Goal: Task Accomplishment & Management: Use online tool/utility

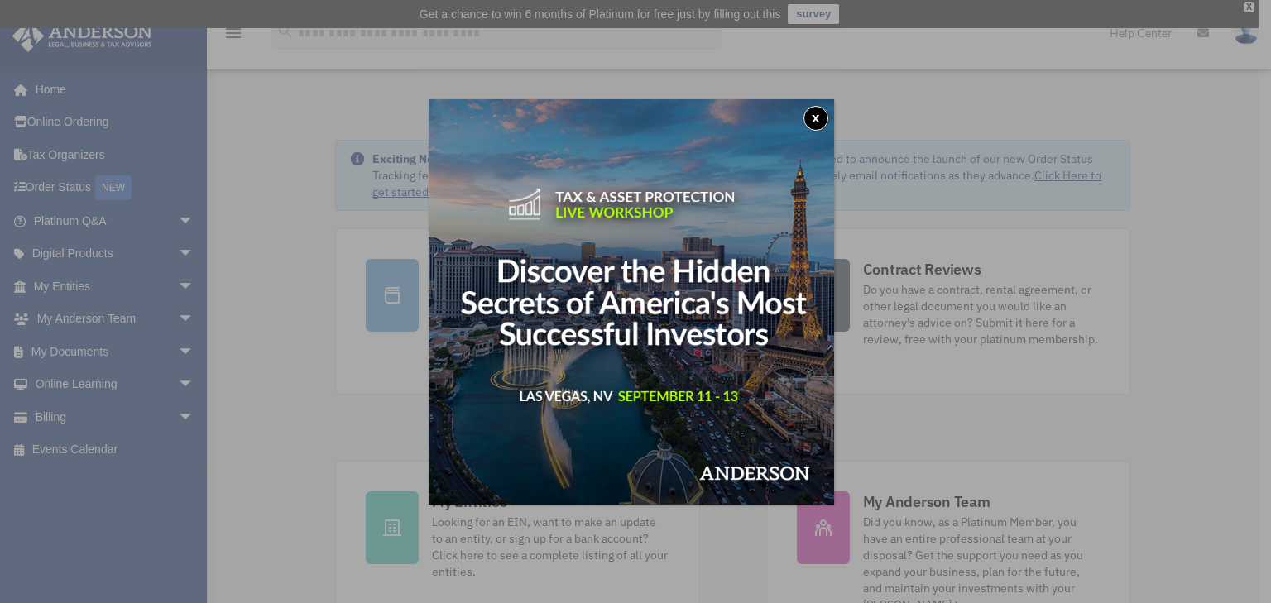
click at [822, 113] on button "x" at bounding box center [815, 118] width 25 height 25
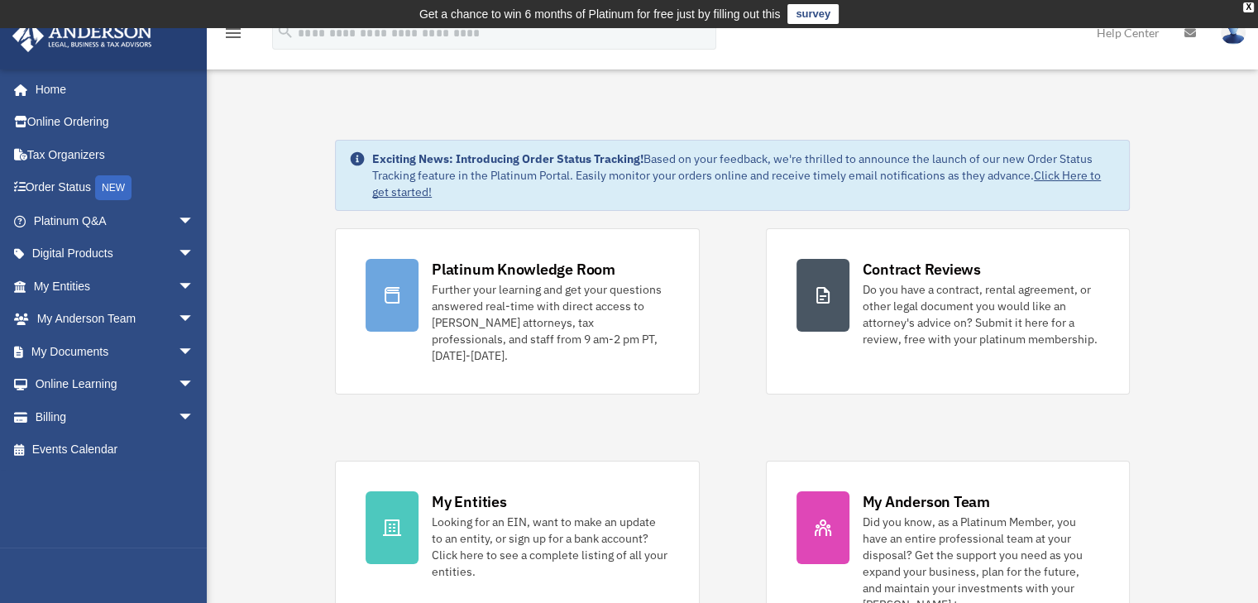
click at [712, 376] on div "Platinum Knowledge Room Further your learning and get your questions answered r…" at bounding box center [732, 435] width 795 height 415
click at [94, 343] on link "My Documents arrow_drop_down" at bounding box center [116, 351] width 208 height 33
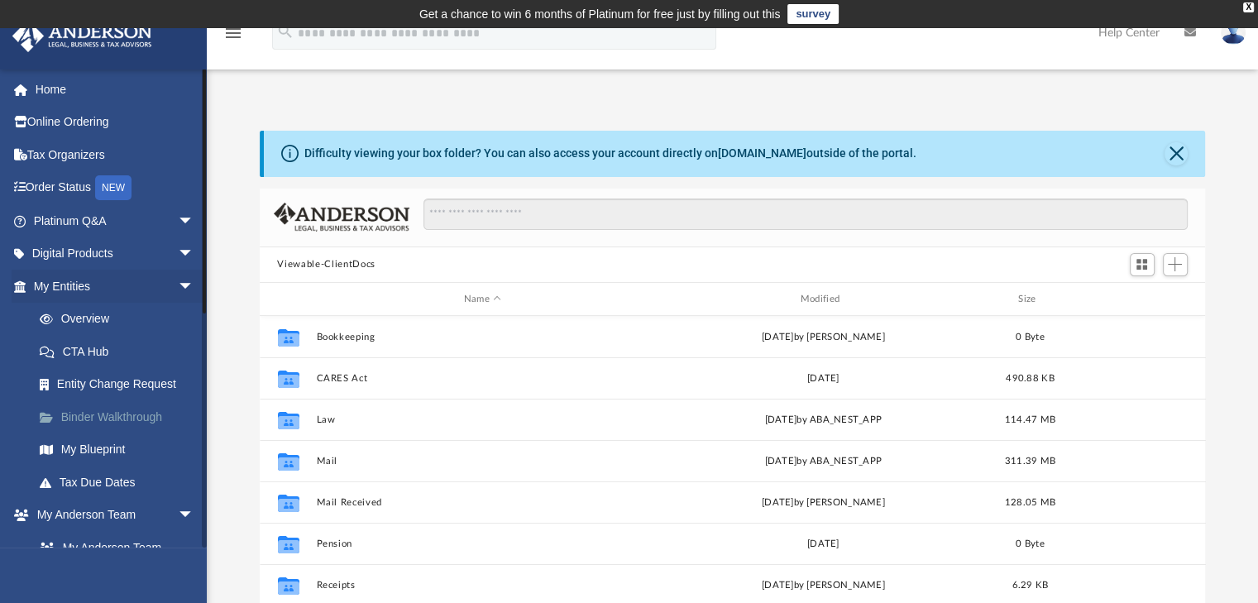
scroll to position [363, 933]
click at [178, 286] on span "arrow_drop_down" at bounding box center [194, 287] width 33 height 34
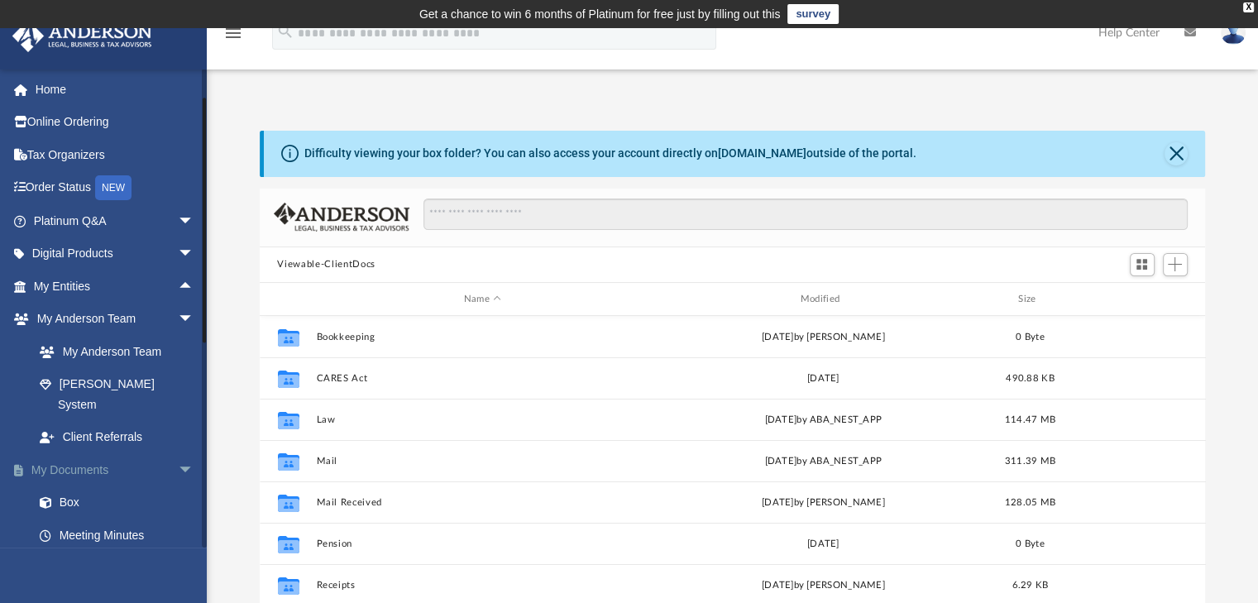
scroll to position [83, 0]
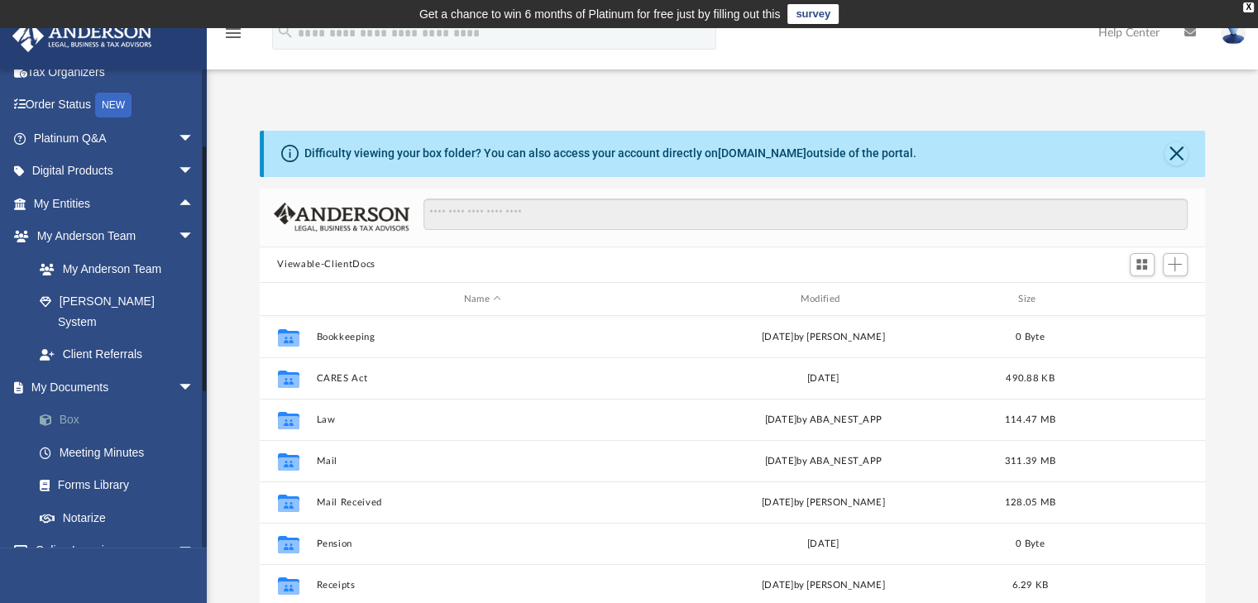
click at [101, 407] on link "Box" at bounding box center [121, 420] width 196 height 33
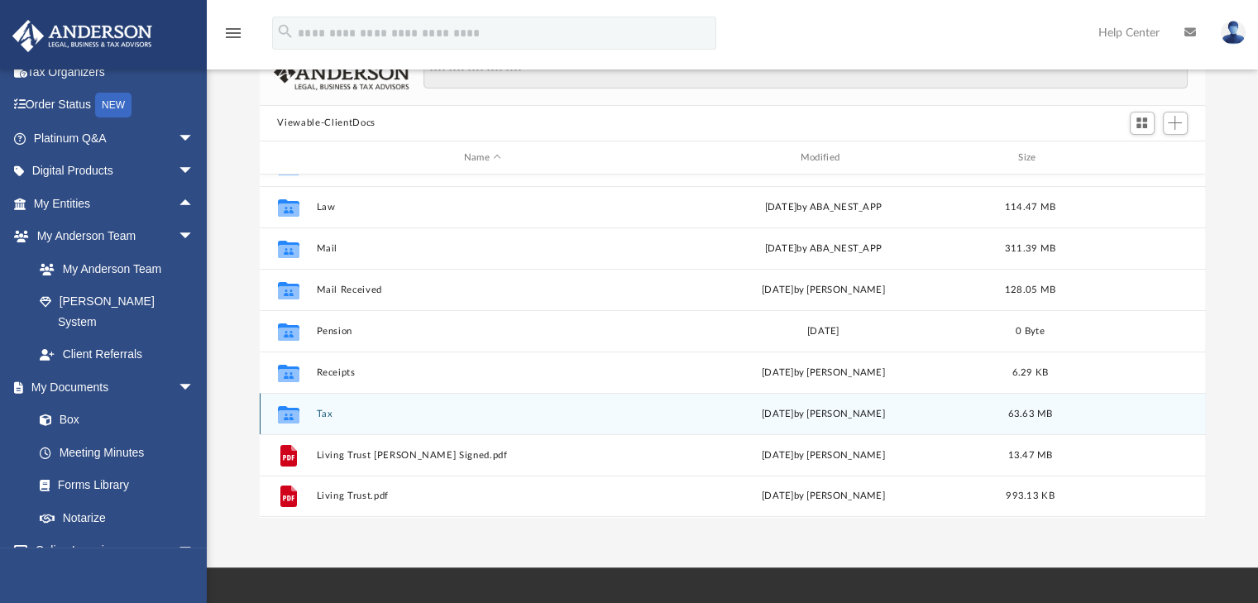
scroll to position [165, 0]
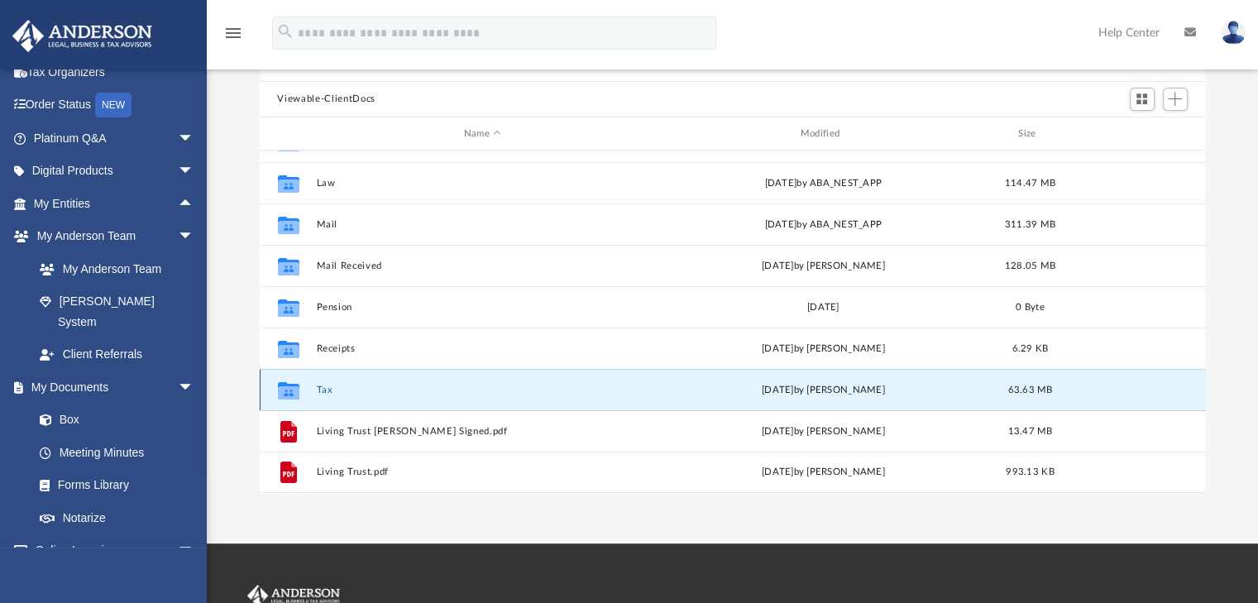
click at [328, 386] on button "Tax" at bounding box center [482, 390] width 333 height 11
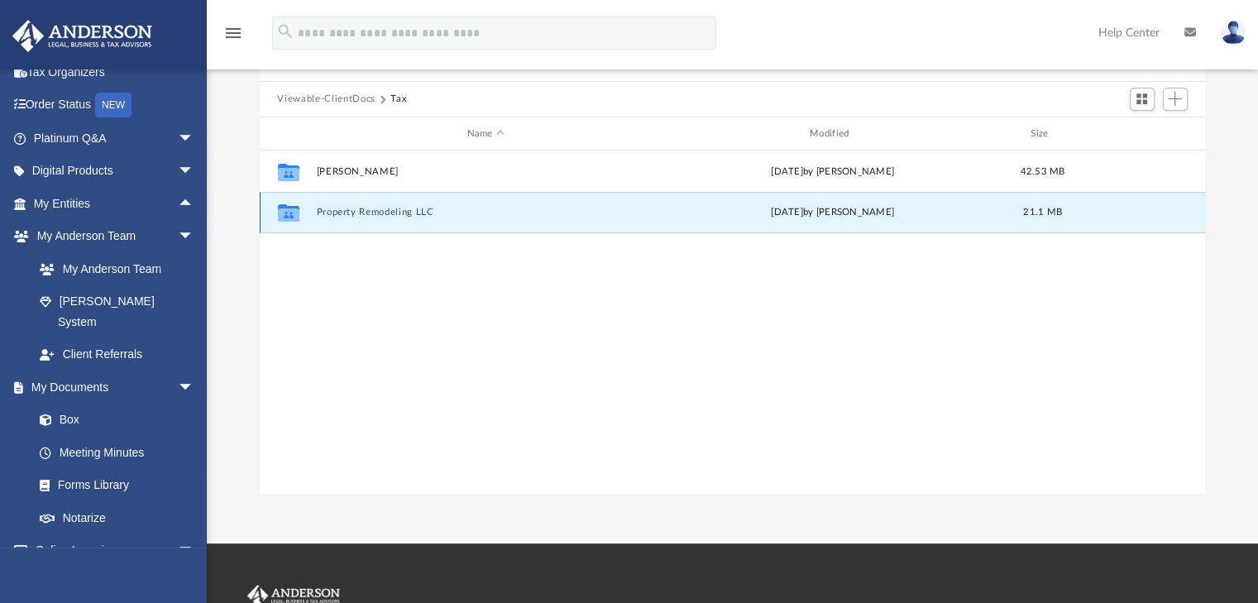
click at [405, 211] on button "Property Remodeling LLC" at bounding box center [485, 213] width 339 height 11
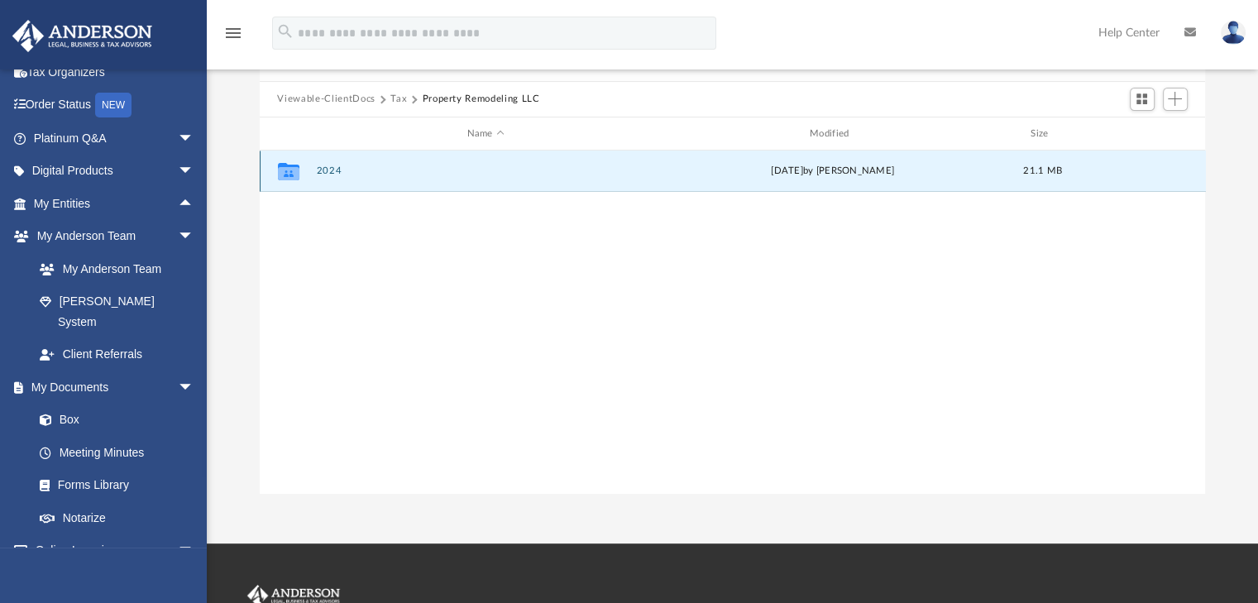
click at [328, 170] on button "2024" at bounding box center [485, 171] width 339 height 11
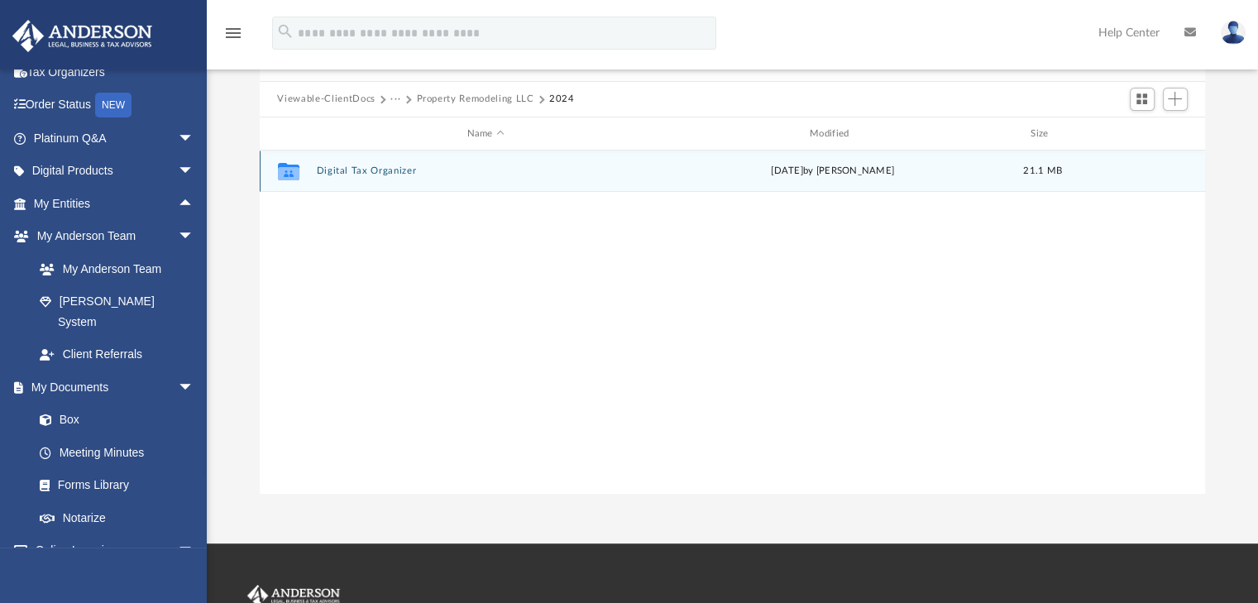
click at [381, 168] on button "Digital Tax Organizer" at bounding box center [485, 171] width 339 height 11
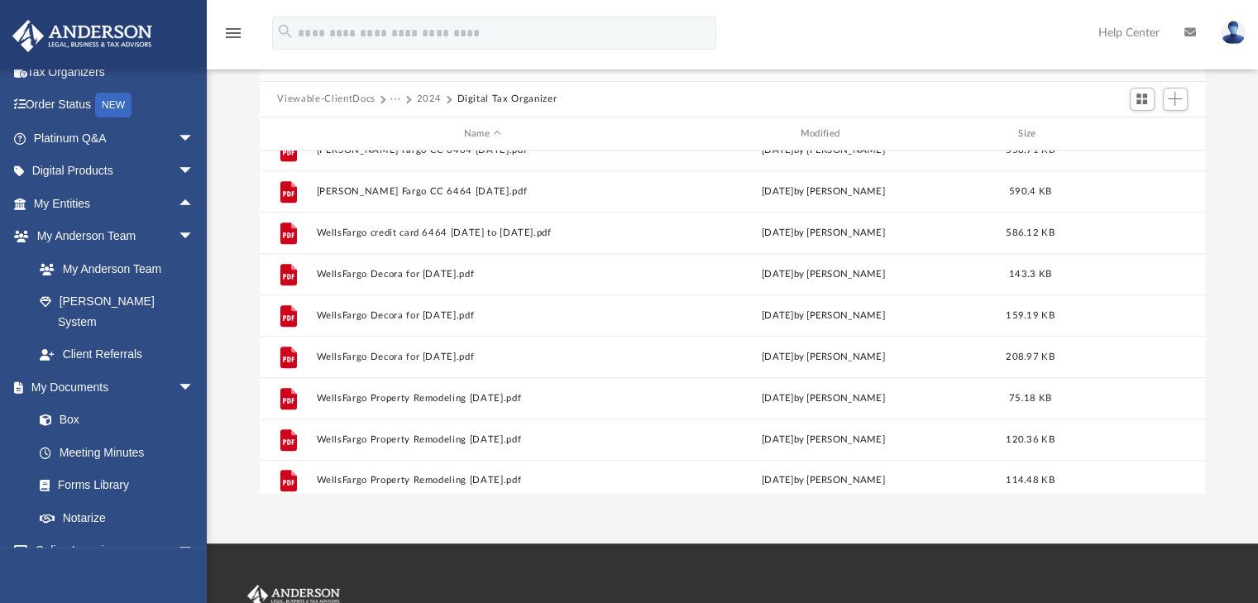
scroll to position [1519, 0]
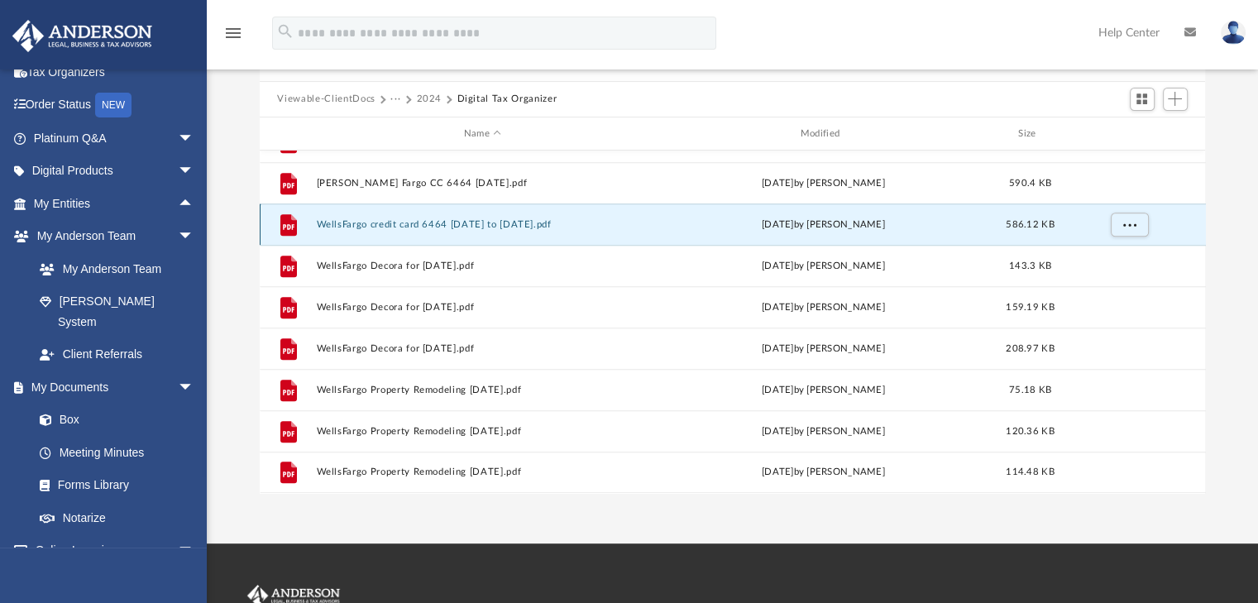
click at [534, 223] on button "WellsFargo credit card 6464 dec 2024 to jan 2025.pdf" at bounding box center [482, 224] width 333 height 11
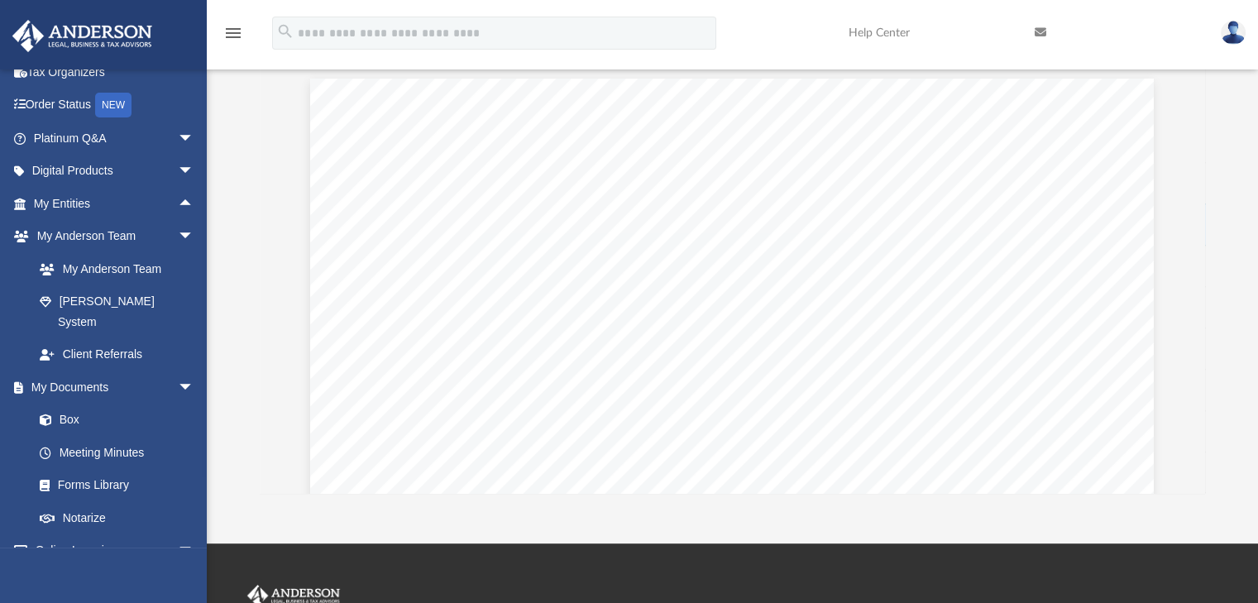
scroll to position [0, 0]
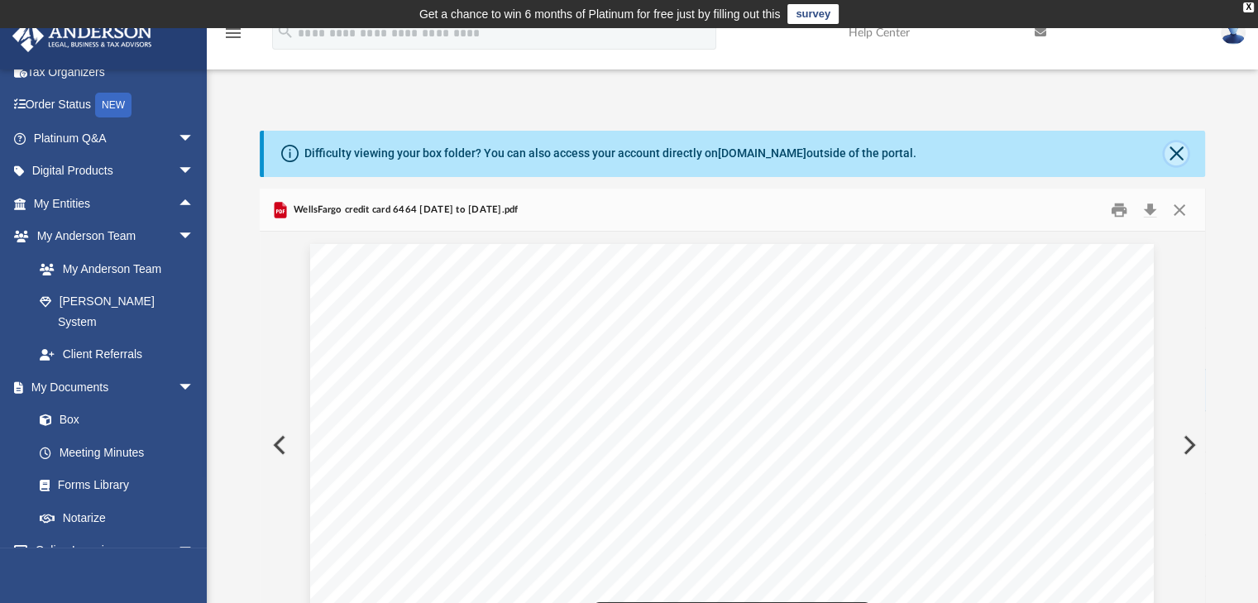
click at [1177, 156] on button "Close" at bounding box center [1176, 153] width 23 height 23
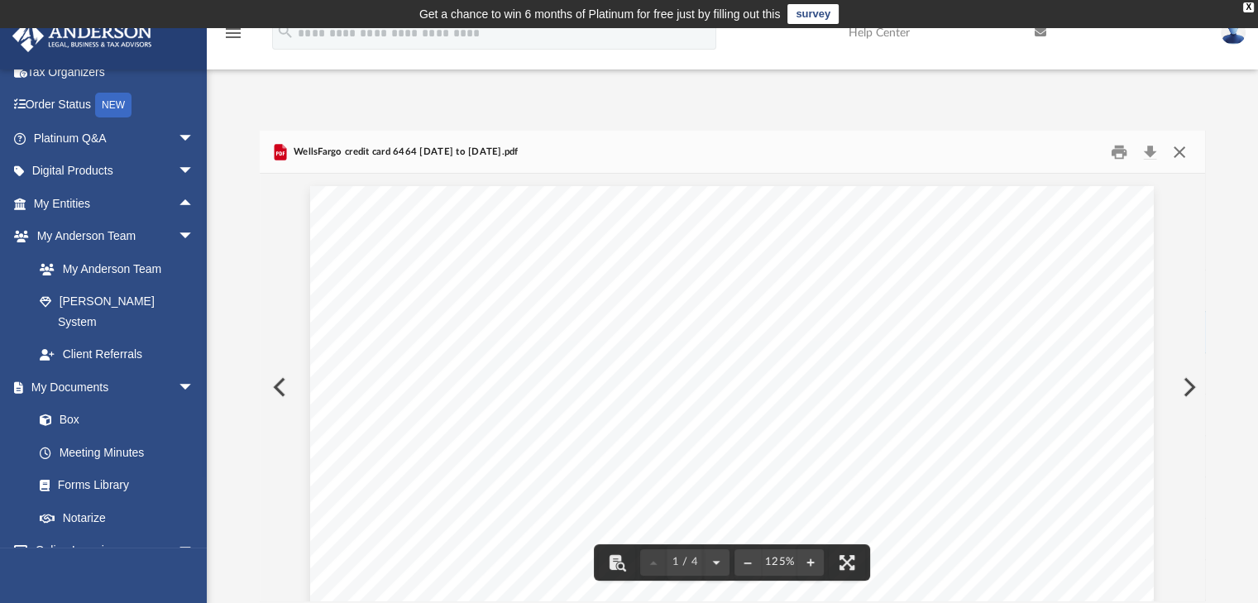
click at [1184, 155] on button "Close" at bounding box center [1180, 152] width 30 height 26
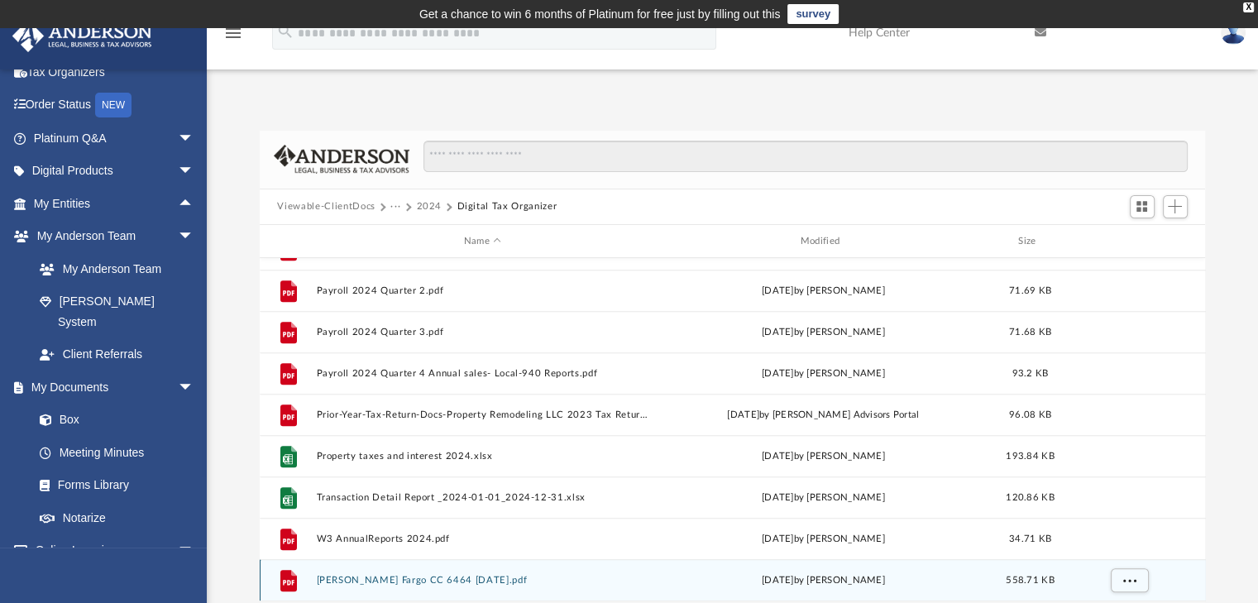
scroll to position [1105, 0]
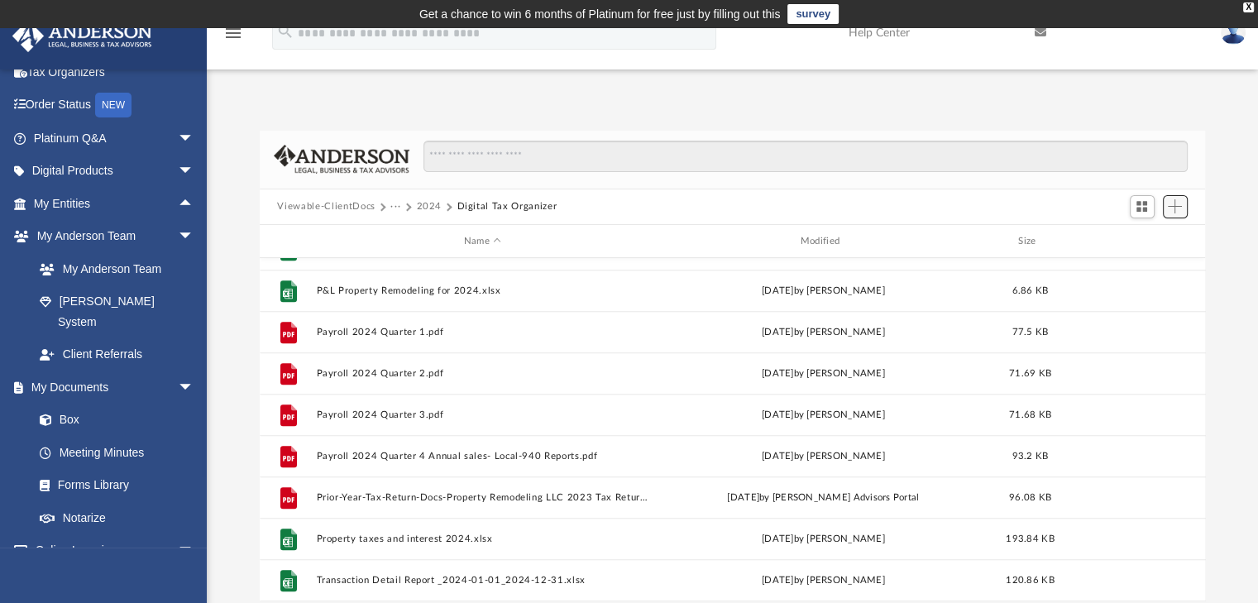
click at [1175, 206] on span "Add" at bounding box center [1175, 206] width 14 height 14
click at [1150, 242] on li "Upload" at bounding box center [1151, 239] width 53 height 17
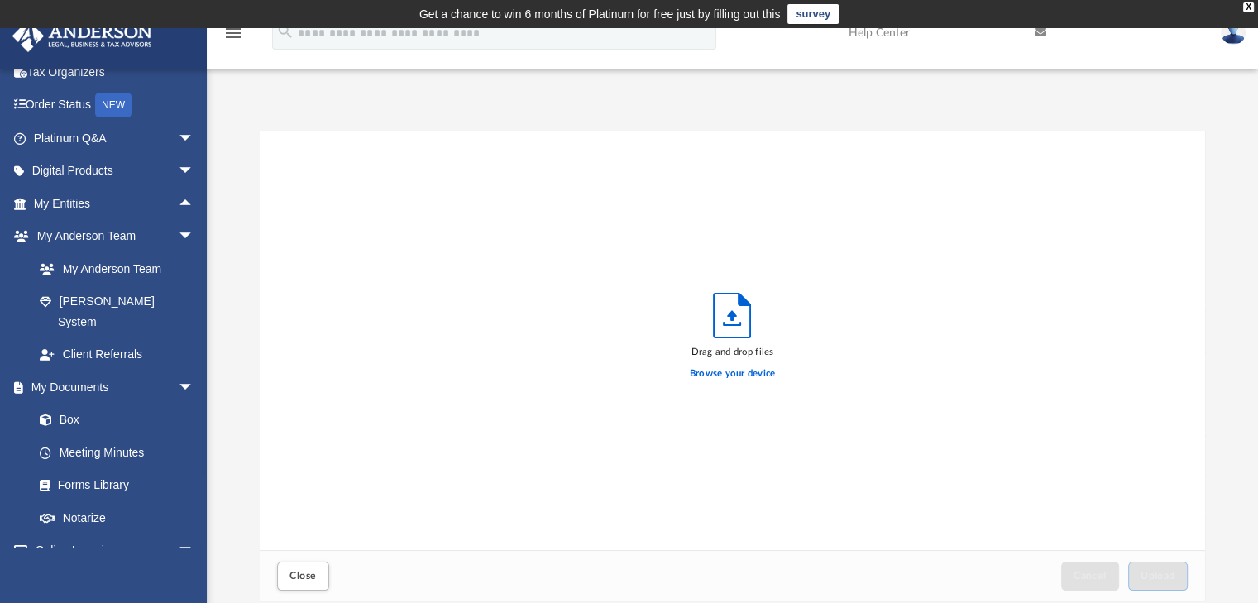
scroll to position [407, 933]
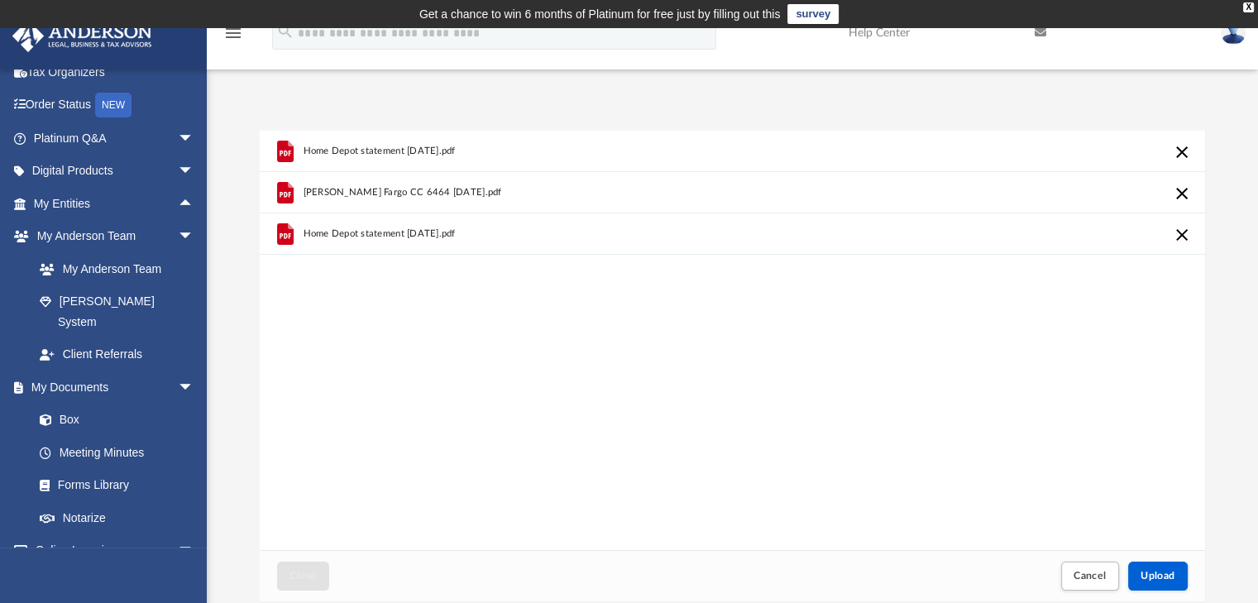
click at [1110, 456] on div "Home Depot statement Dec 2023.pdf Wells Fargo CC 6464 December 2023.pdf Home De…" at bounding box center [733, 341] width 947 height 420
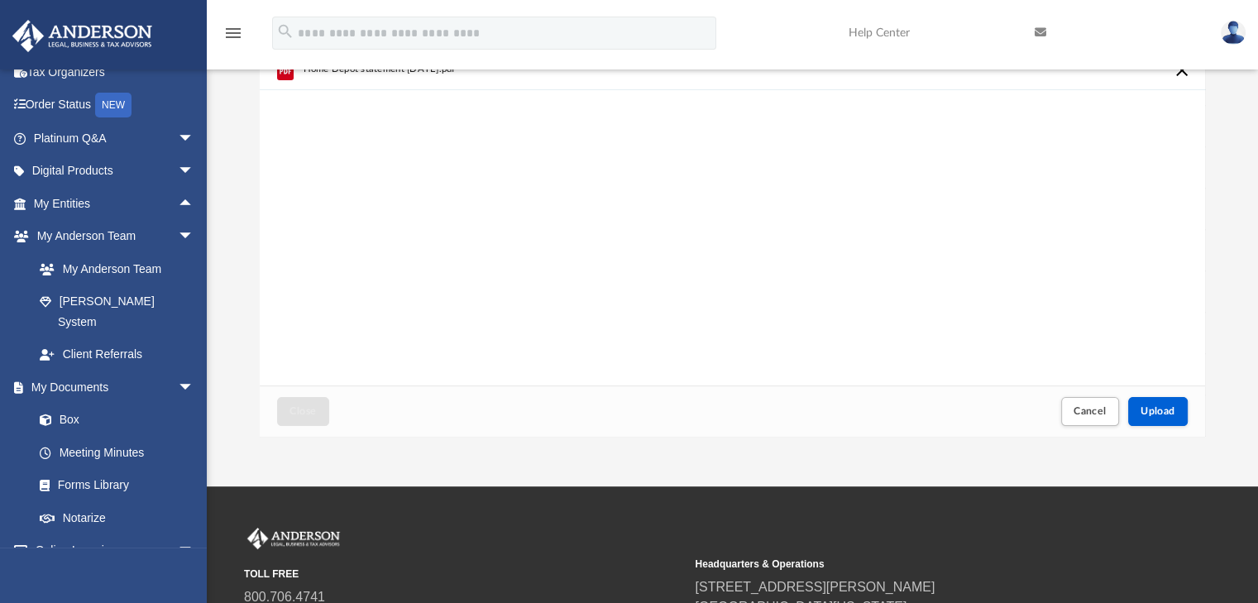
scroll to position [165, 0]
click at [1006, 376] on div "Home Depot statement Dec 2023.pdf Wells Fargo CC 6464 December 2023.pdf Home De…" at bounding box center [733, 175] width 947 height 420
click at [1165, 411] on span "Upload" at bounding box center [1158, 410] width 35 height 10
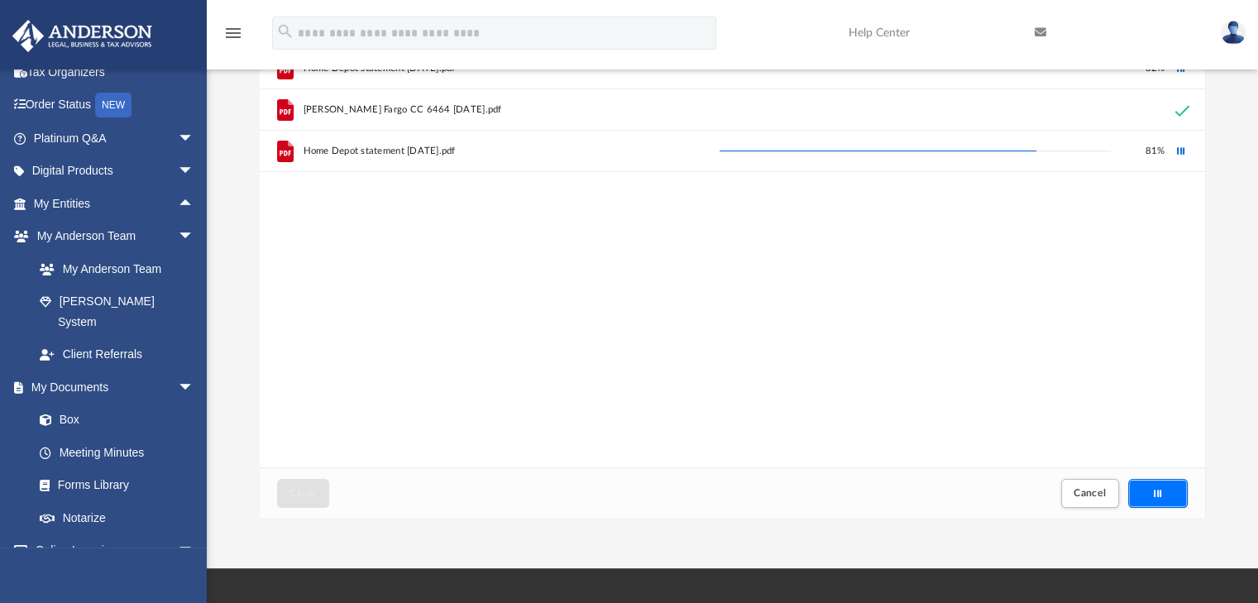
scroll to position [0, 0]
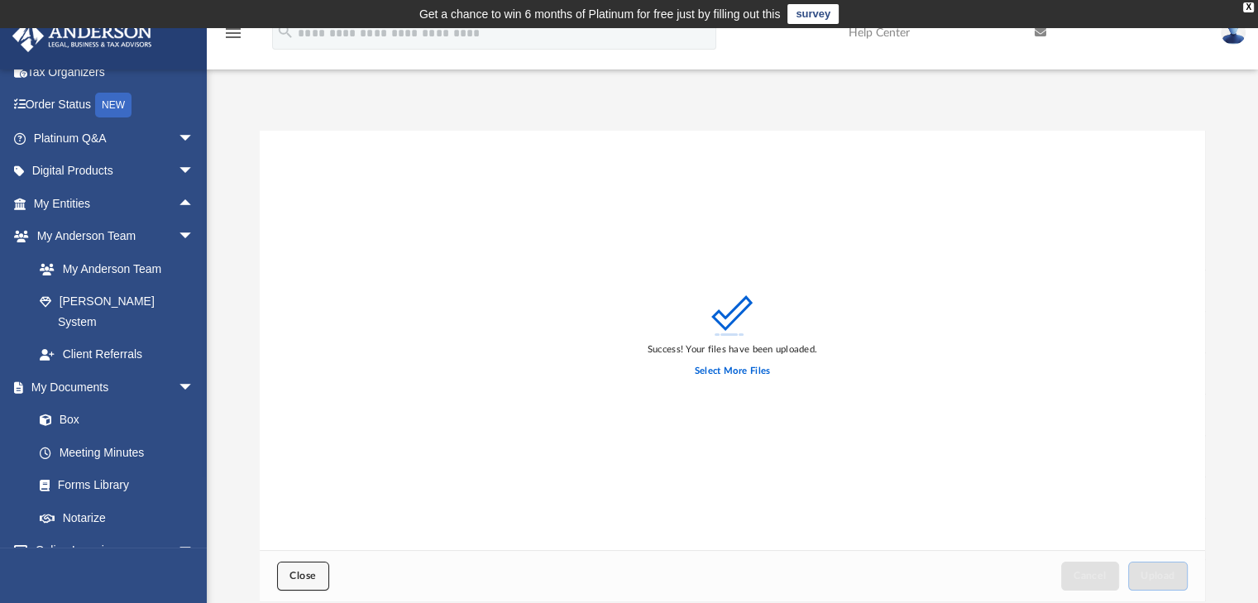
click at [314, 578] on span "Close" at bounding box center [303, 576] width 26 height 10
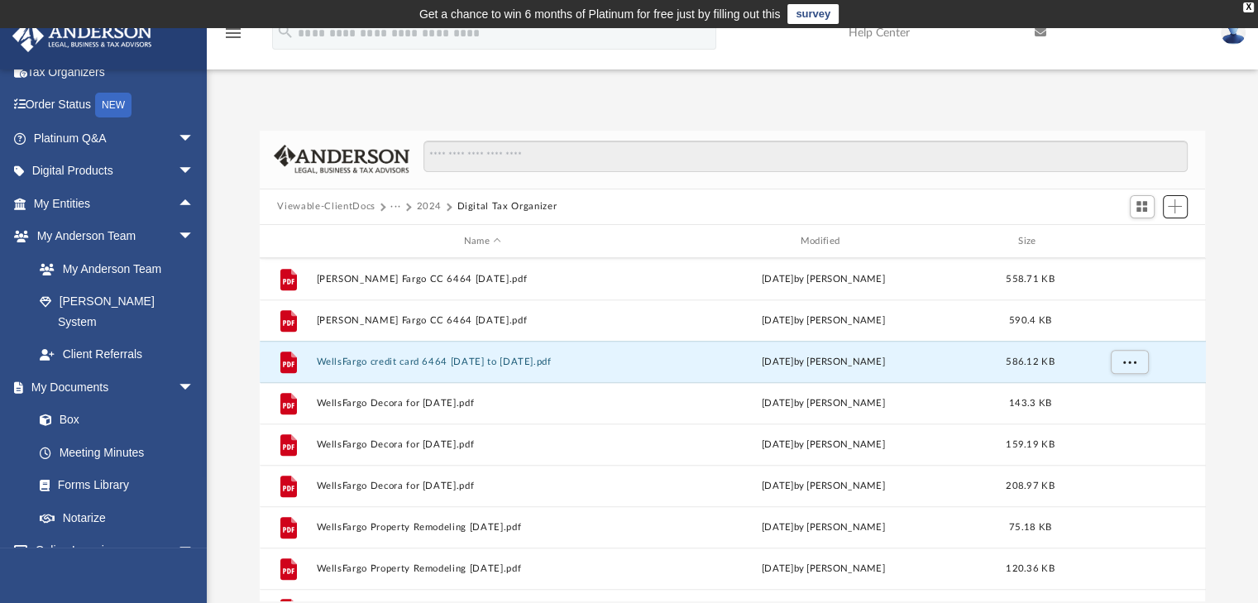
scroll to position [1602, 0]
